Goal: Find specific page/section: Find specific page/section

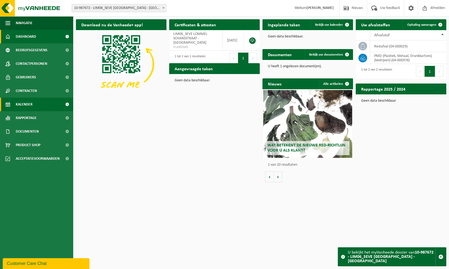
click at [16, 106] on span "Kalender" at bounding box center [24, 105] width 17 height 14
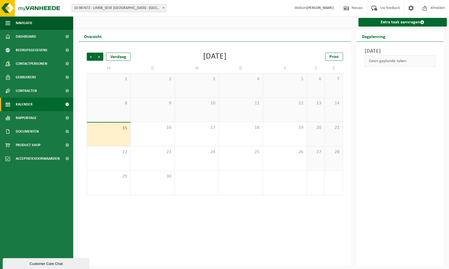
click at [117, 10] on span "10-987672 - LIM06_SEVE [GEOGRAPHIC_DATA] - [GEOGRAPHIC_DATA]" at bounding box center [119, 8] width 94 height 8
type input "lino"
select select "167028"
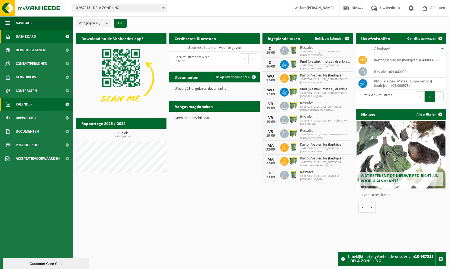
click at [34, 103] on link "Kalender" at bounding box center [36, 105] width 73 height 14
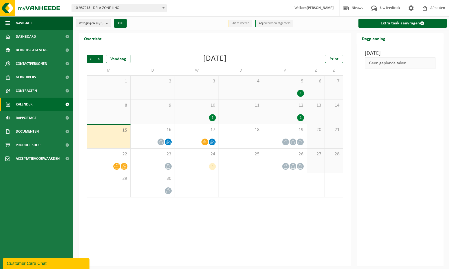
click at [132, 11] on span "10-987215 - DELA-ZONE LINO" at bounding box center [119, 8] width 94 height 8
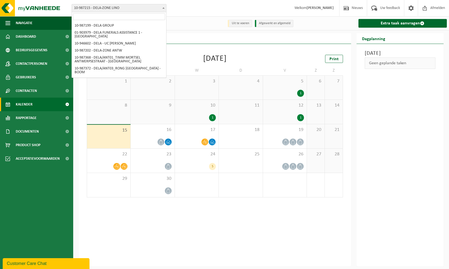
scroll to position [413, 0]
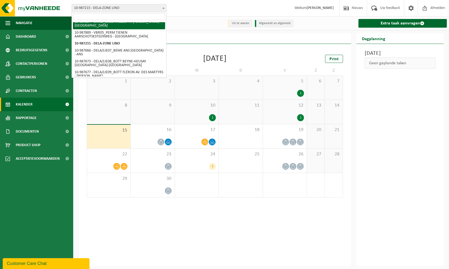
click at [116, 16] on input "search" at bounding box center [119, 16] width 92 height 7
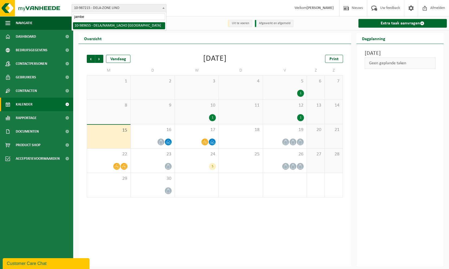
type input "jambes"
select select "168638"
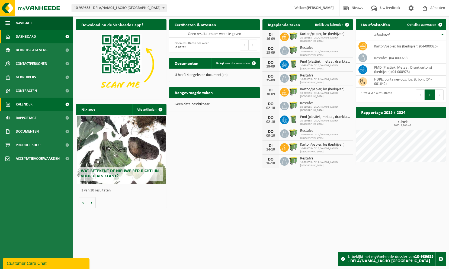
click at [35, 106] on link "Kalender" at bounding box center [36, 105] width 73 height 14
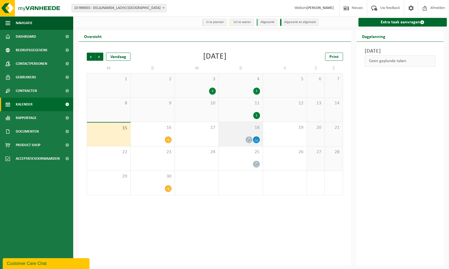
click at [249, 141] on icon at bounding box center [248, 139] width 5 height 5
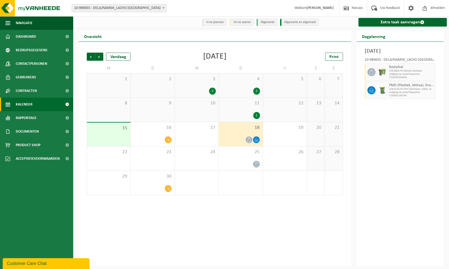
click at [257, 141] on icon at bounding box center [257, 140] width 1 height 2
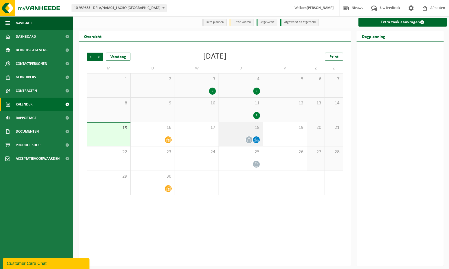
click at [257, 139] on icon at bounding box center [256, 139] width 5 height 5
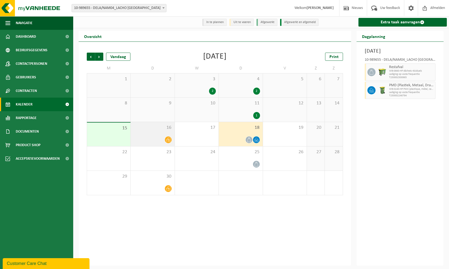
click at [165, 138] on div at bounding box center [167, 139] width 7 height 7
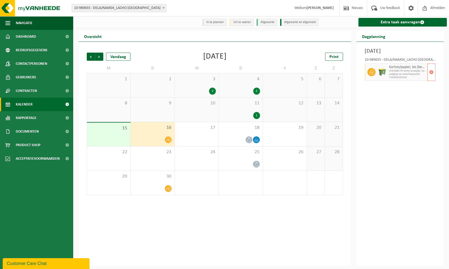
click at [370, 74] on icon at bounding box center [371, 72] width 5 height 5
click at [376, 132] on div "Dinsdag 16 september 2025 10-989655 - DELA/NAM04_LACHO JAMBES AVENUE DU CAMP - …" at bounding box center [399, 154] width 87 height 224
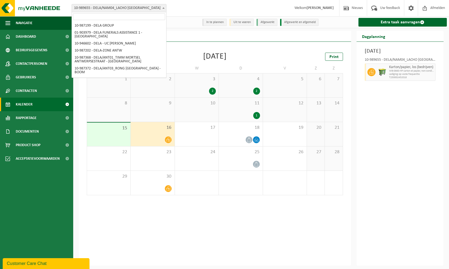
click at [109, 8] on span "10-989655 - DELA/NAM04_LACHO [GEOGRAPHIC_DATA]" at bounding box center [119, 8] width 94 height 8
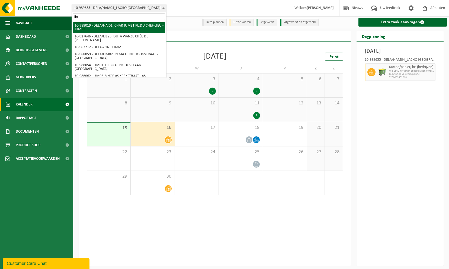
type input "lino"
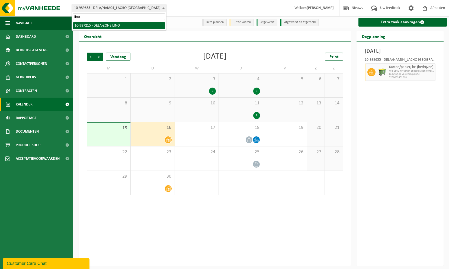
select select "167028"
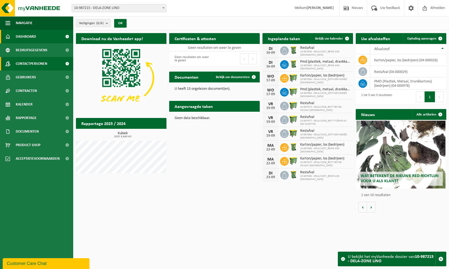
click at [30, 64] on span "Contactpersonen" at bounding box center [31, 64] width 31 height 14
